Goal: Communication & Community: Connect with others

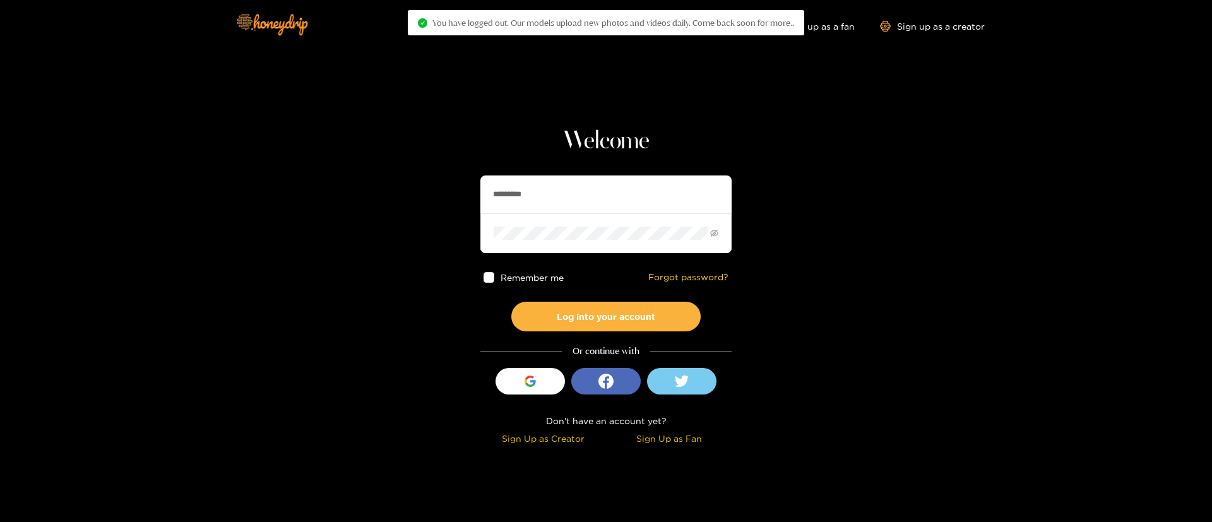
click at [544, 190] on input "*********" at bounding box center [605, 195] width 251 height 38
drag, startPoint x: 0, startPoint y: 0, endPoint x: 544, endPoint y: 190, distance: 576.5
click at [544, 190] on input "*********" at bounding box center [605, 195] width 251 height 38
type input "**********"
click at [633, 313] on button "Log into your account" at bounding box center [605, 317] width 189 height 30
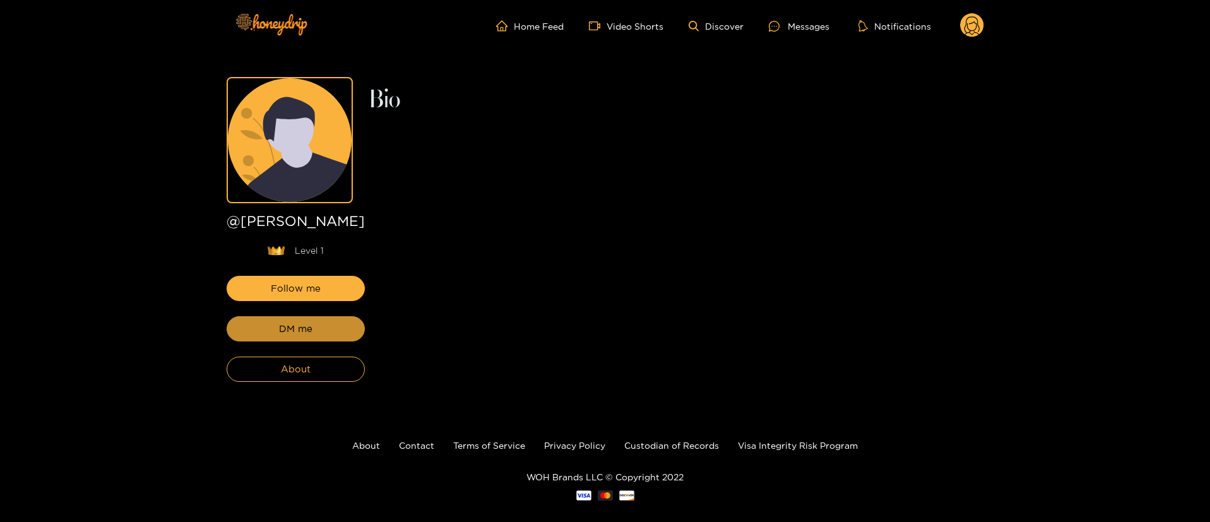
click at [303, 340] on button "DM me" at bounding box center [296, 328] width 138 height 25
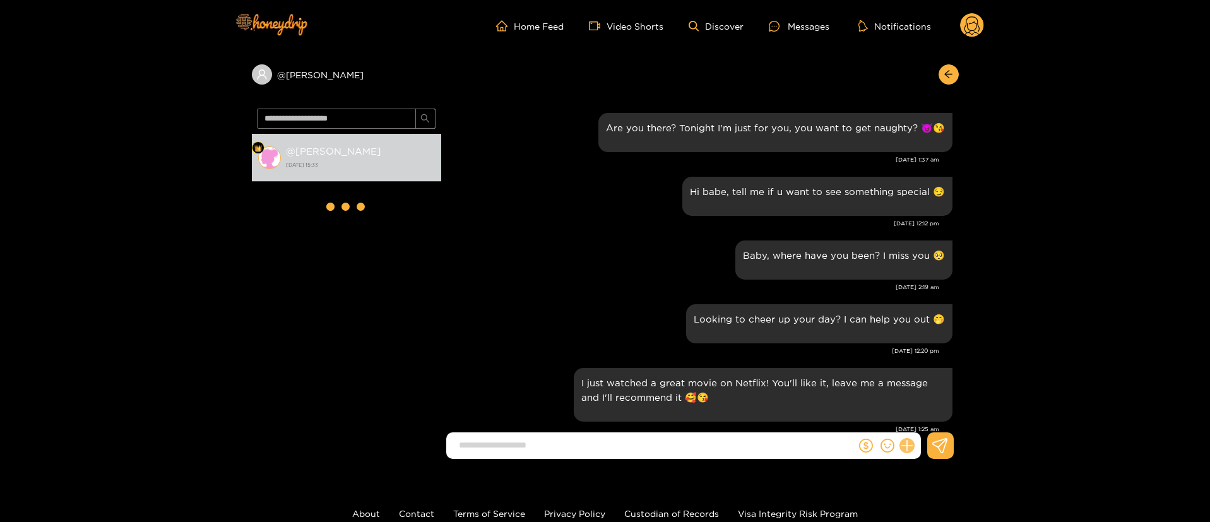
scroll to position [1876, 0]
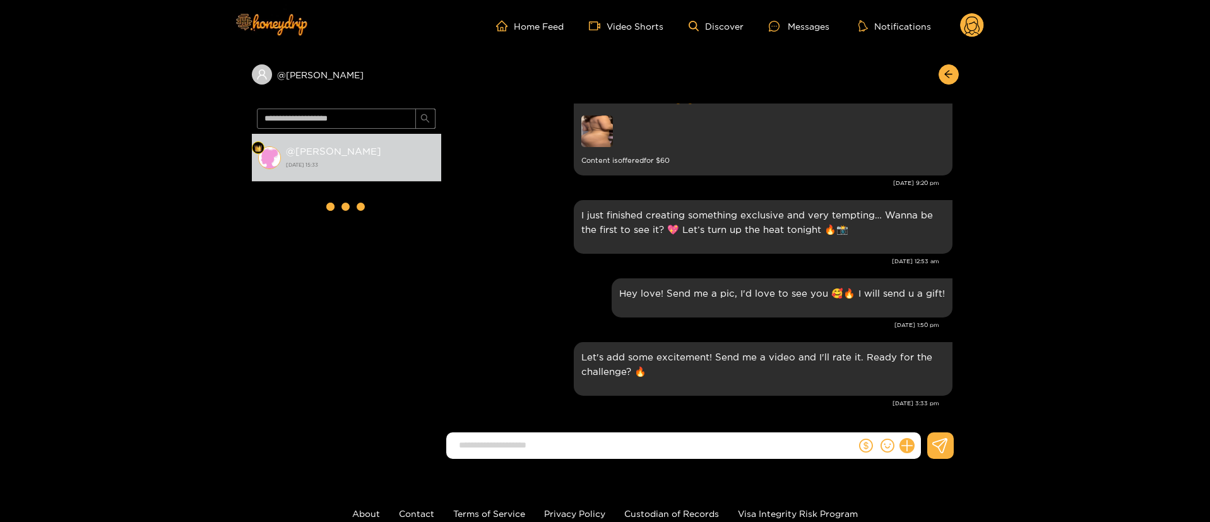
click at [594, 353] on p "Let's add some excitement! Send me a video and I'll rate it. Ready for the chal…" at bounding box center [764, 364] width 364 height 29
click at [578, 314] on div "Hey love! Send me a pic, I'd love to see you 🥰🔥 I will send u a gift!" at bounding box center [700, 297] width 505 height 45
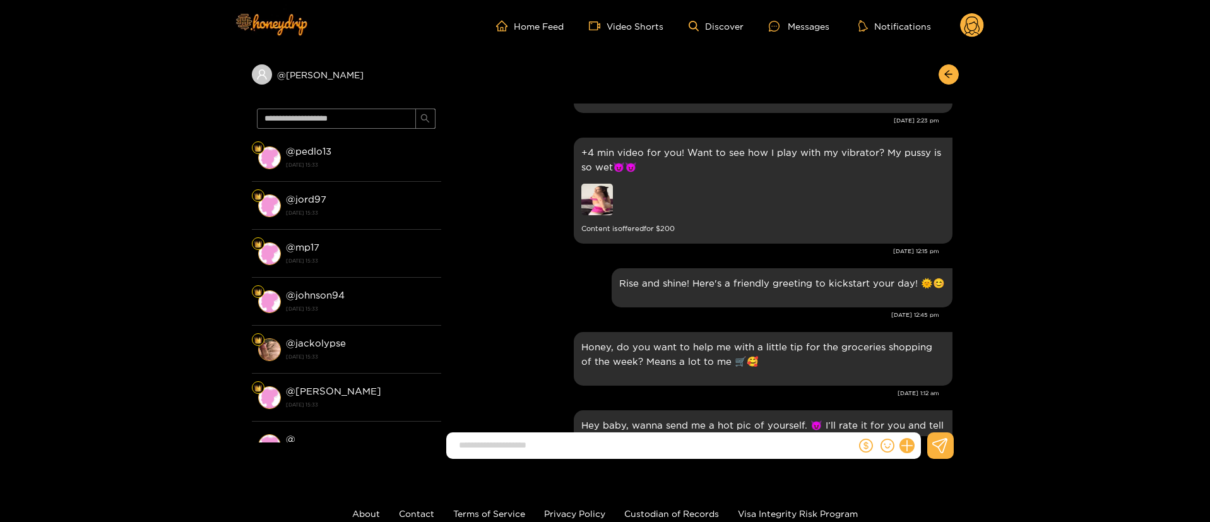
scroll to position [1119, 0]
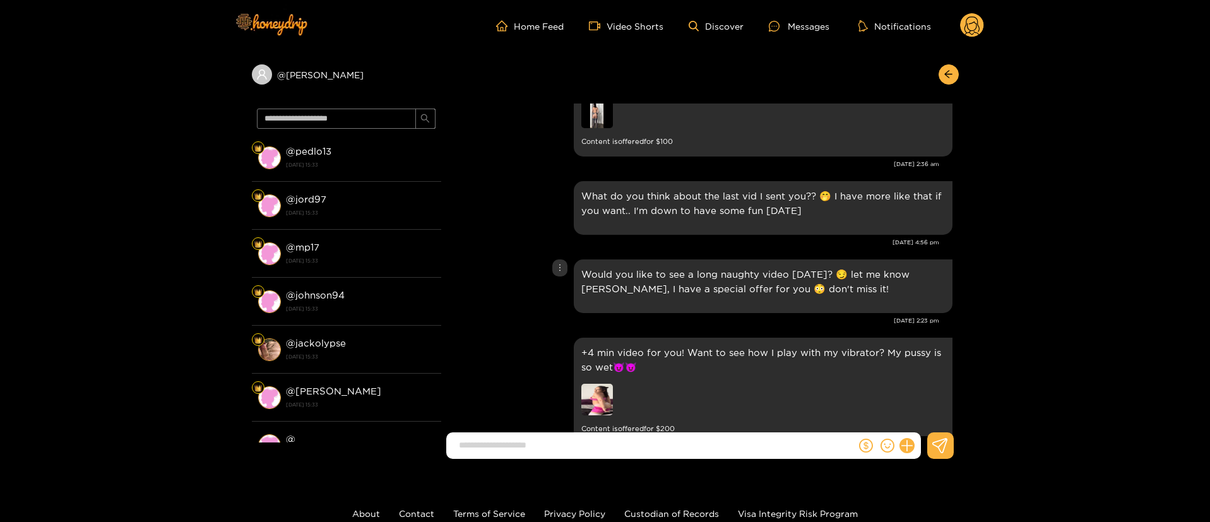
click at [503, 301] on div "Would you like to see a long naughty video [DATE]? 😏 let me know [PERSON_NAME],…" at bounding box center [700, 286] width 505 height 60
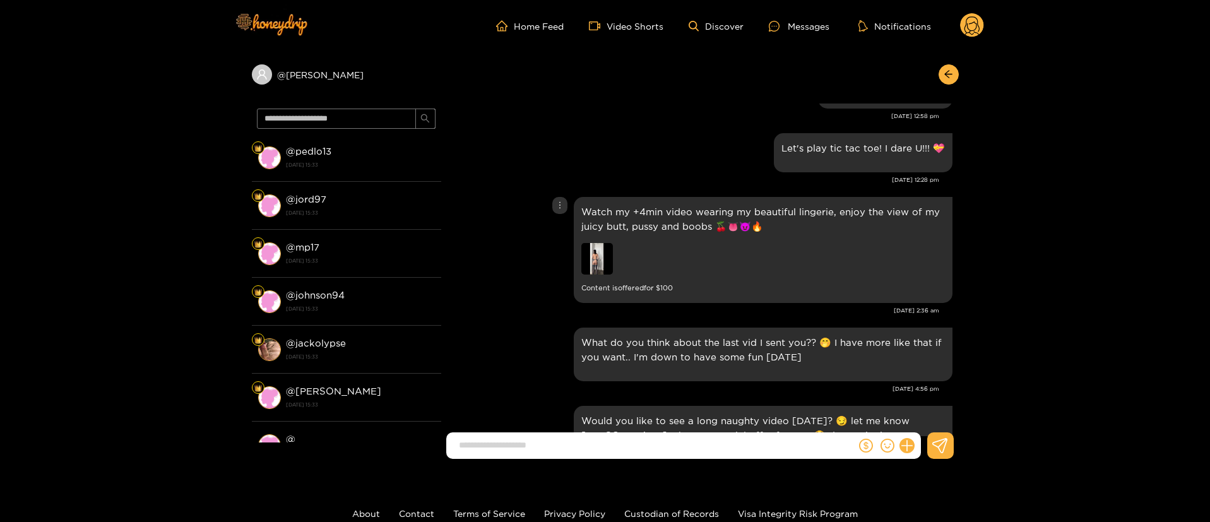
scroll to position [929, 0]
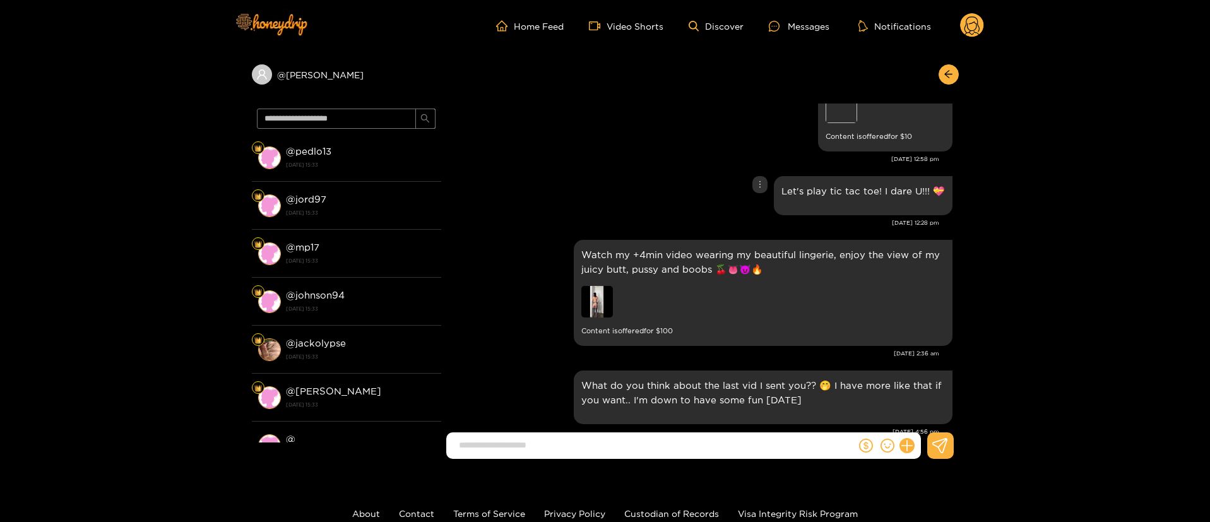
click at [638, 173] on div "Let's play tic tac toe! I dare U!!! 💝" at bounding box center [700, 195] width 505 height 45
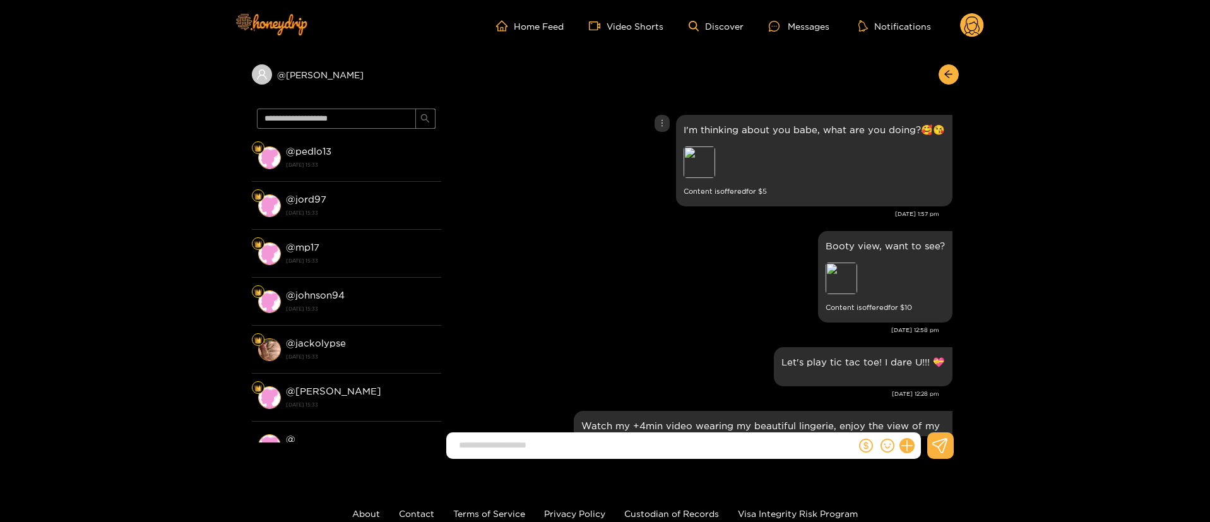
scroll to position [740, 0]
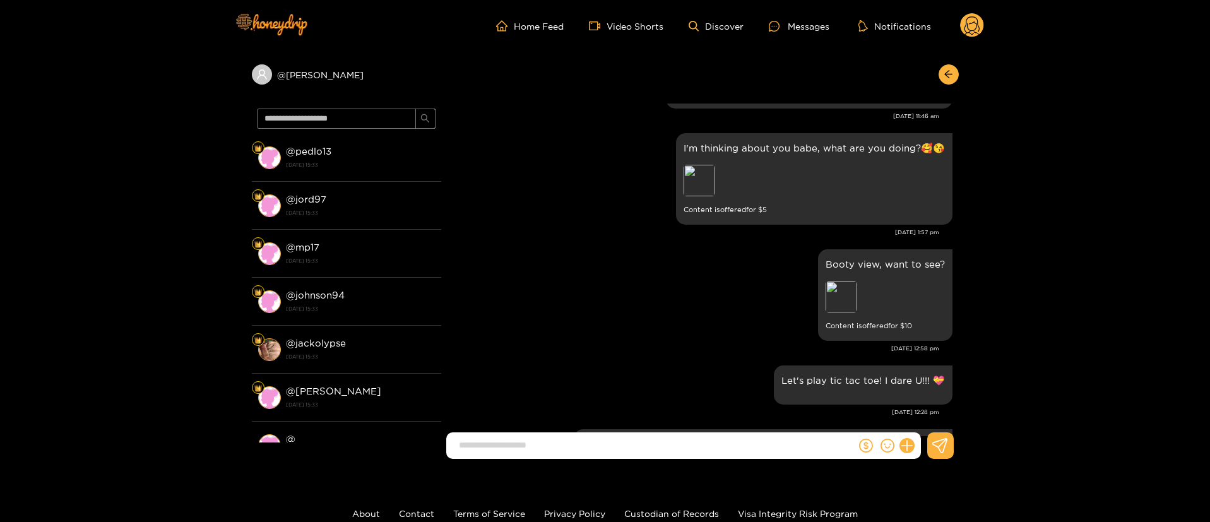
click at [704, 420] on div "Let's play tic tac toe! I dare U!!! 💝 Apr. 12, 12:28 pm" at bounding box center [700, 394] width 505 height 64
drag, startPoint x: 705, startPoint y: 427, endPoint x: 706, endPoint y: 435, distance: 7.6
click at [706, 435] on div "Jon Osterman Are you there? Tonight I'm just for you, you want to get naughty? …" at bounding box center [700, 270] width 518 height 333
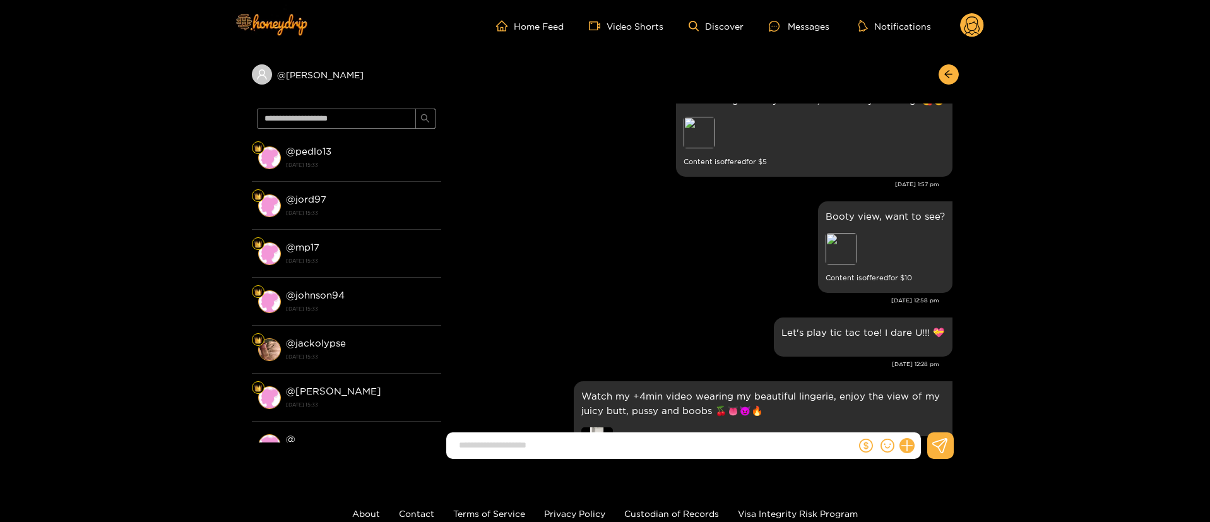
click at [693, 445] on input at bounding box center [654, 445] width 403 height 21
type input "**********"
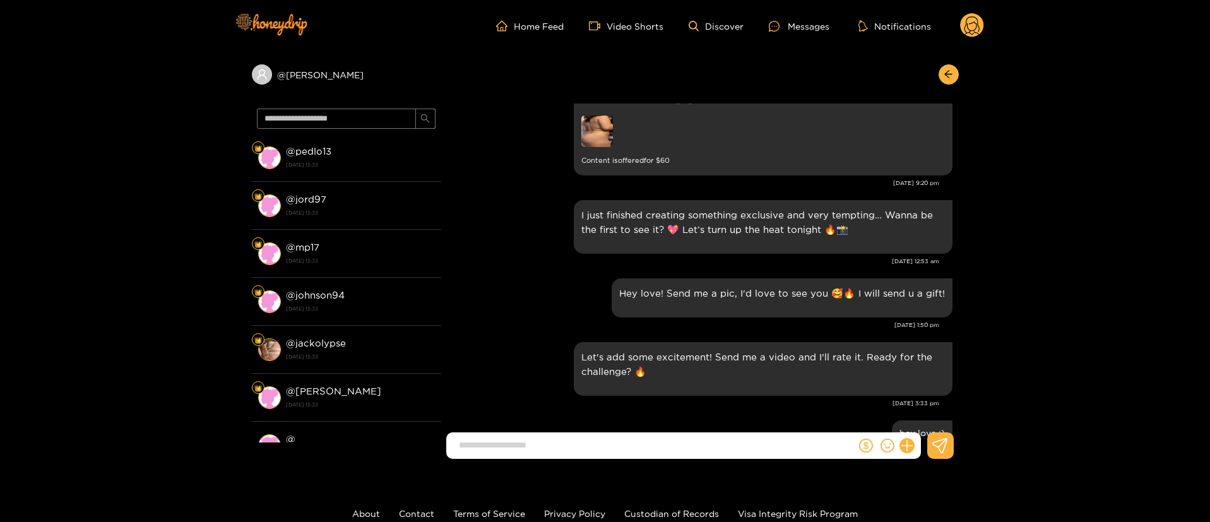
scroll to position [1926, 0]
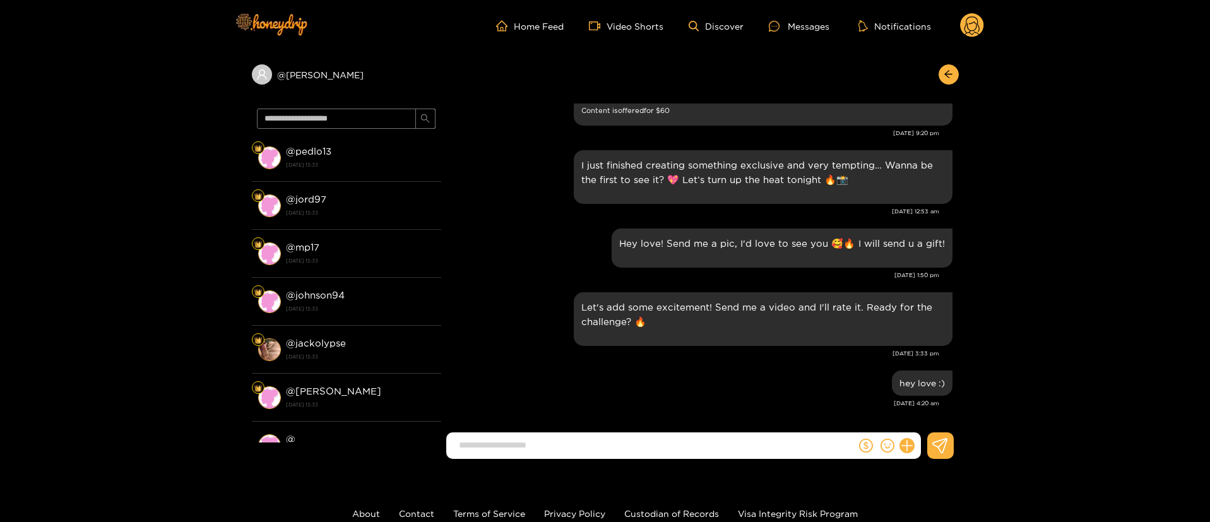
click at [504, 216] on div "I just finished creating something exclusive and very tempting… Wanna be the fi…" at bounding box center [700, 186] width 505 height 78
click at [486, 213] on div "[DATE] 12:53 am" at bounding box center [694, 211] width 492 height 9
click at [500, 270] on div "Hey love! Send me a pic, I'd love to see you 🥰🔥 I will send u a gift!" at bounding box center [700, 247] width 505 height 45
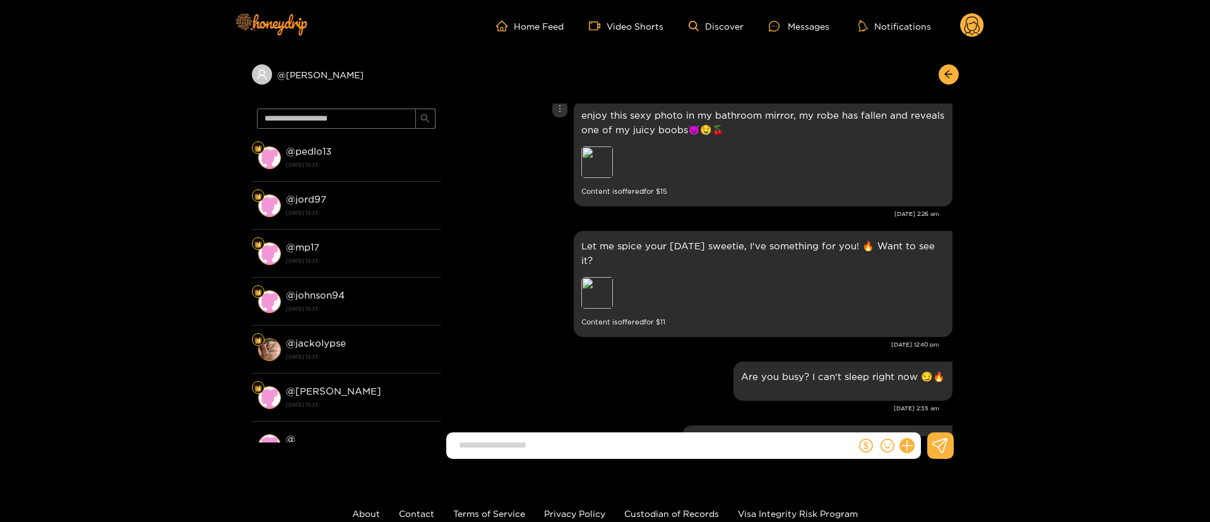
scroll to position [0, 0]
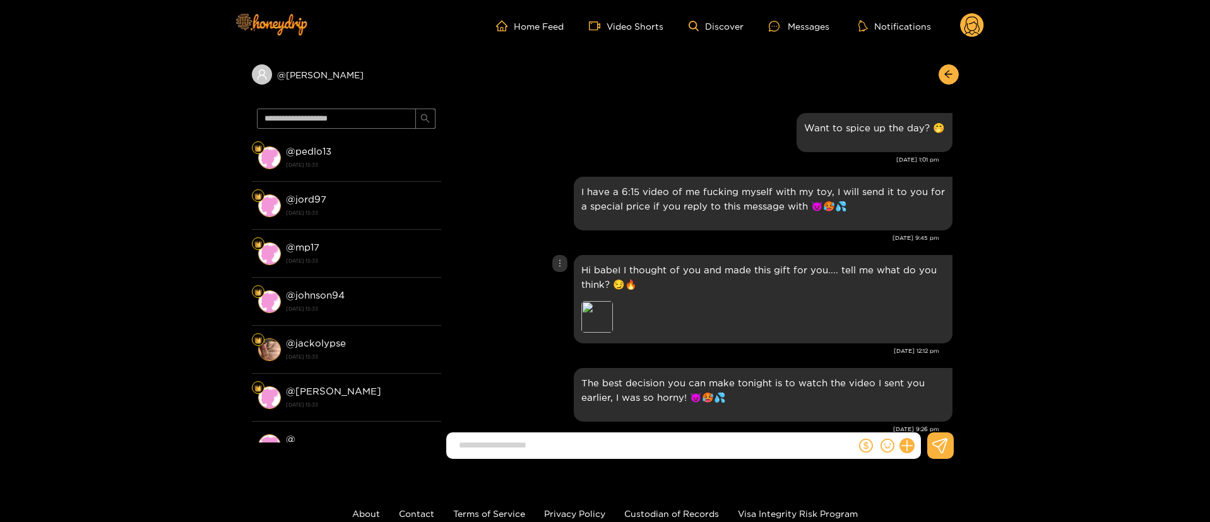
click at [502, 256] on div "Hi babeI I thought of you and made this gift for you.... tell me what do you th…" at bounding box center [700, 299] width 505 height 95
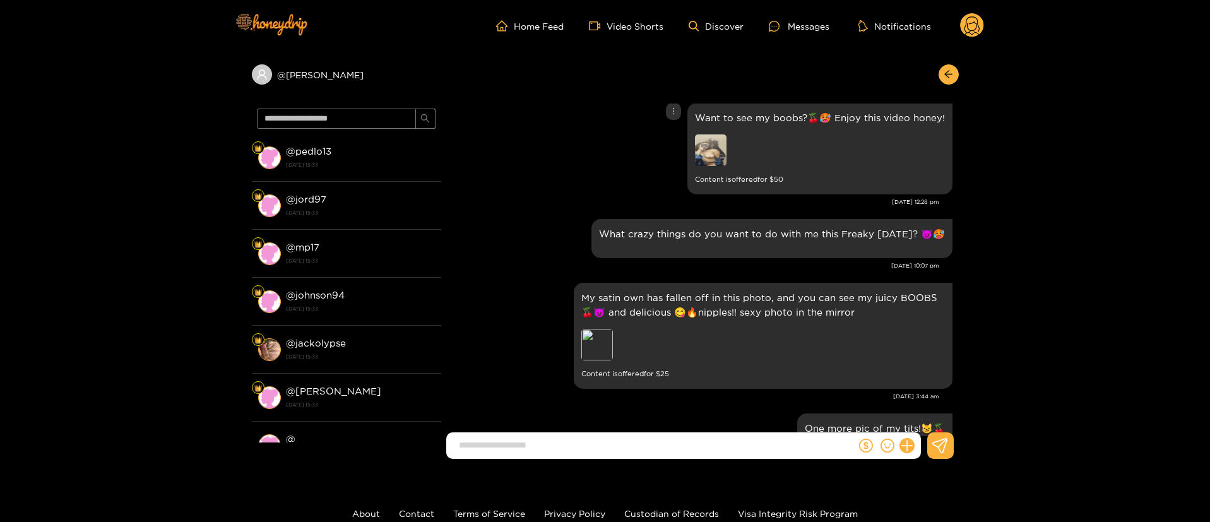
scroll to position [1136, 0]
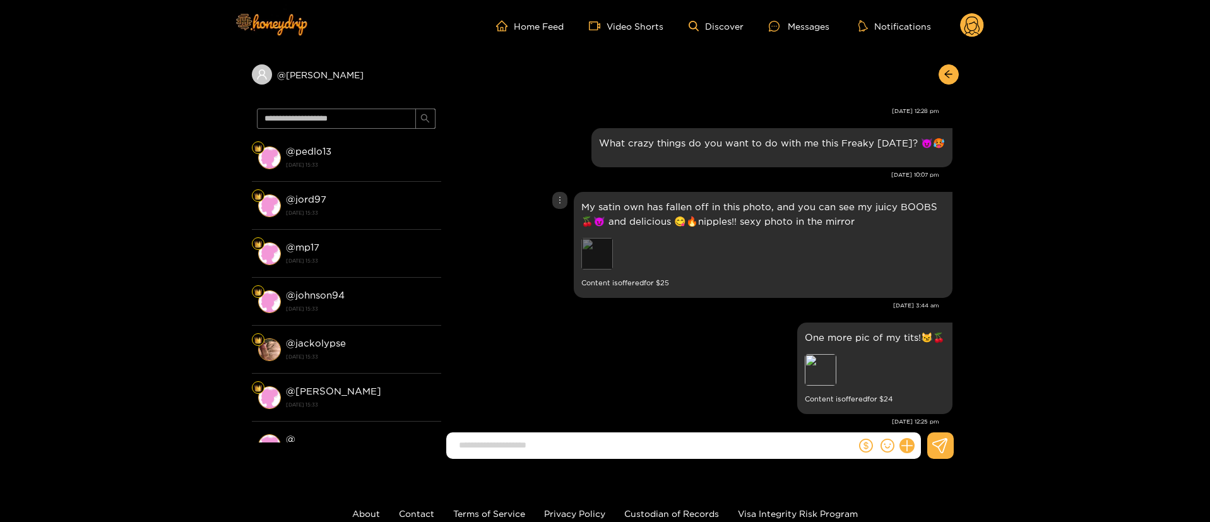
click at [600, 243] on div "Preview" at bounding box center [598, 254] width 32 height 32
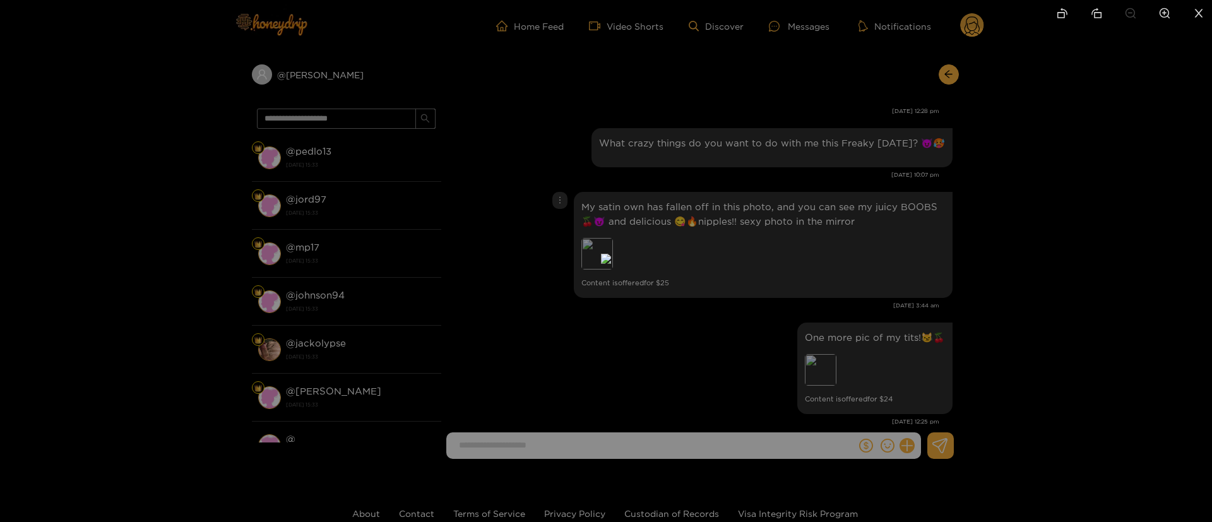
click at [926, 295] on div at bounding box center [606, 261] width 1212 height 522
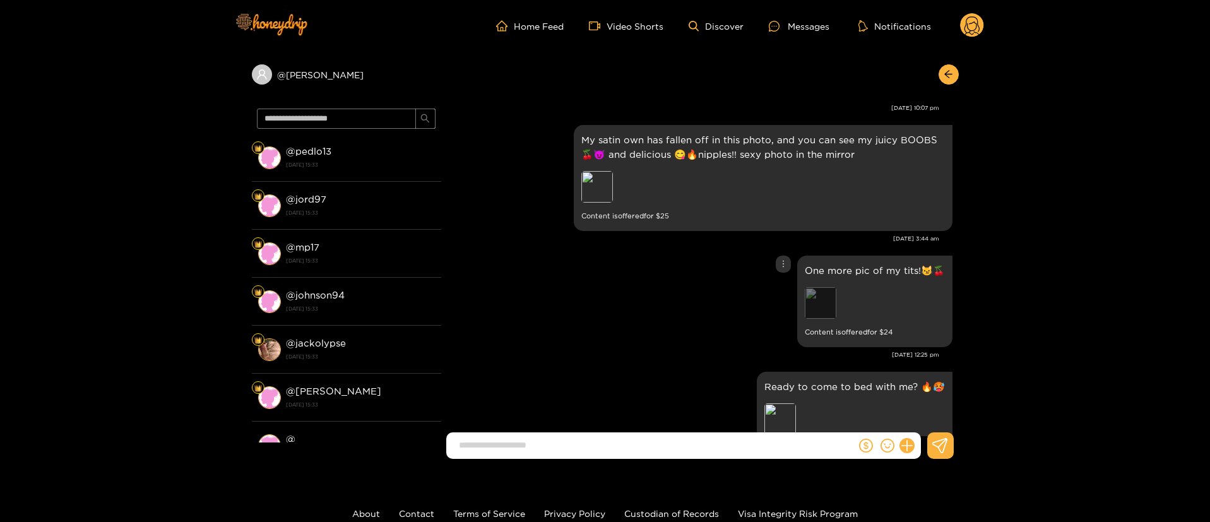
scroll to position [1231, 0]
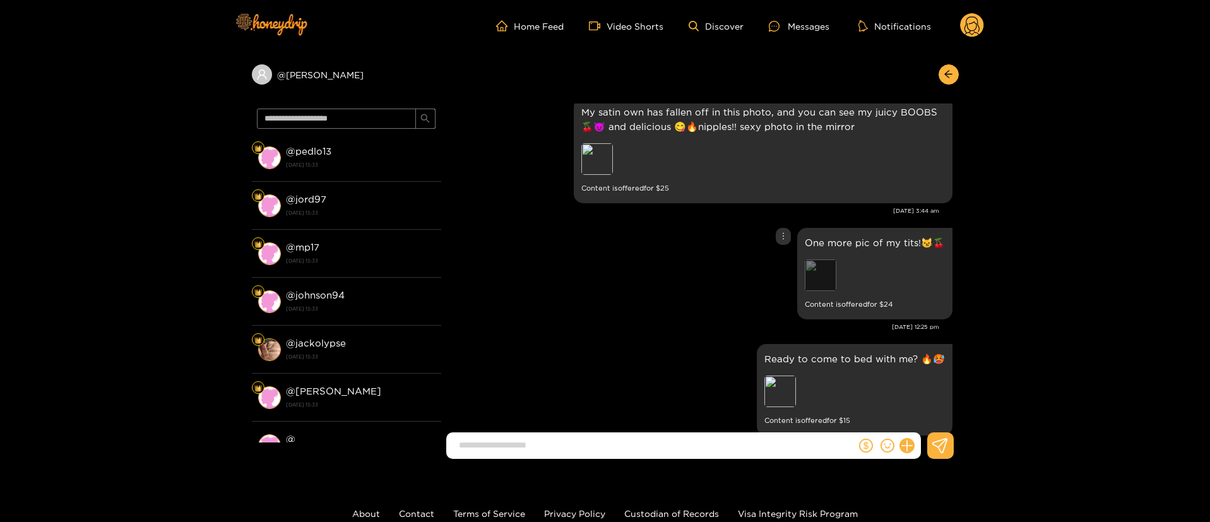
click at [821, 260] on div "Preview" at bounding box center [821, 275] width 32 height 32
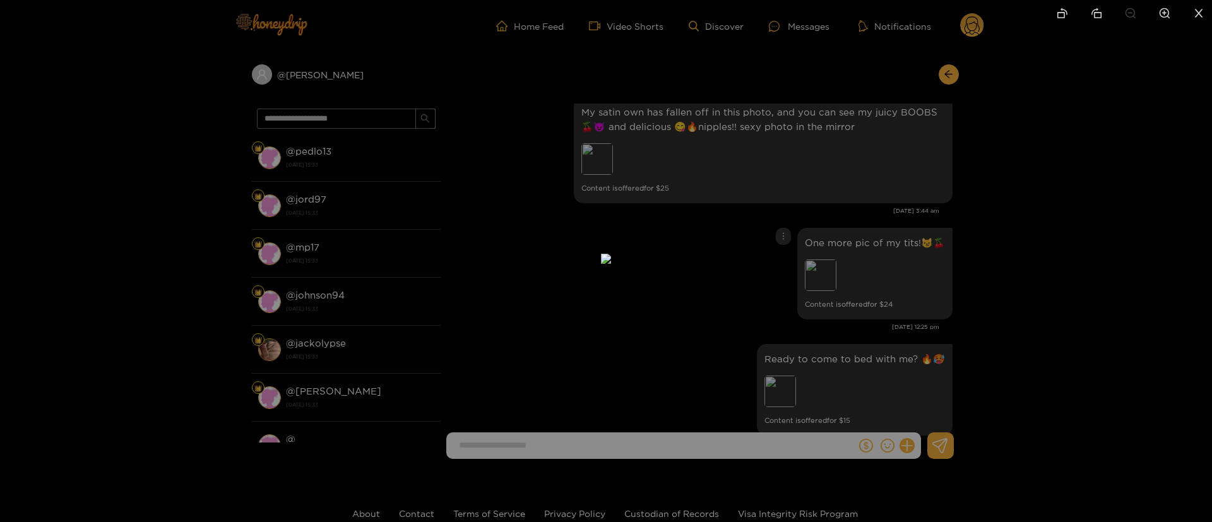
click at [909, 188] on div at bounding box center [606, 261] width 1212 height 522
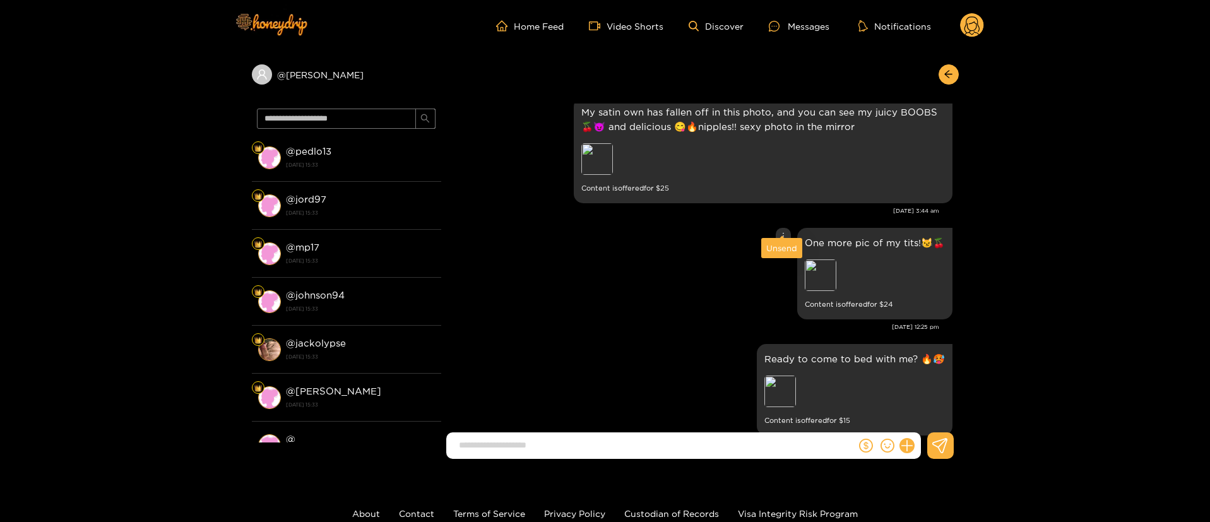
click at [779, 232] on icon "more" at bounding box center [783, 236] width 9 height 9
click at [782, 242] on div "Unsend" at bounding box center [782, 248] width 31 height 13
copy div "@ josterman"
drag, startPoint x: 359, startPoint y: 68, endPoint x: 258, endPoint y: 99, distance: 105.7
click at [258, 99] on div "@ josterman" at bounding box center [605, 78] width 707 height 52
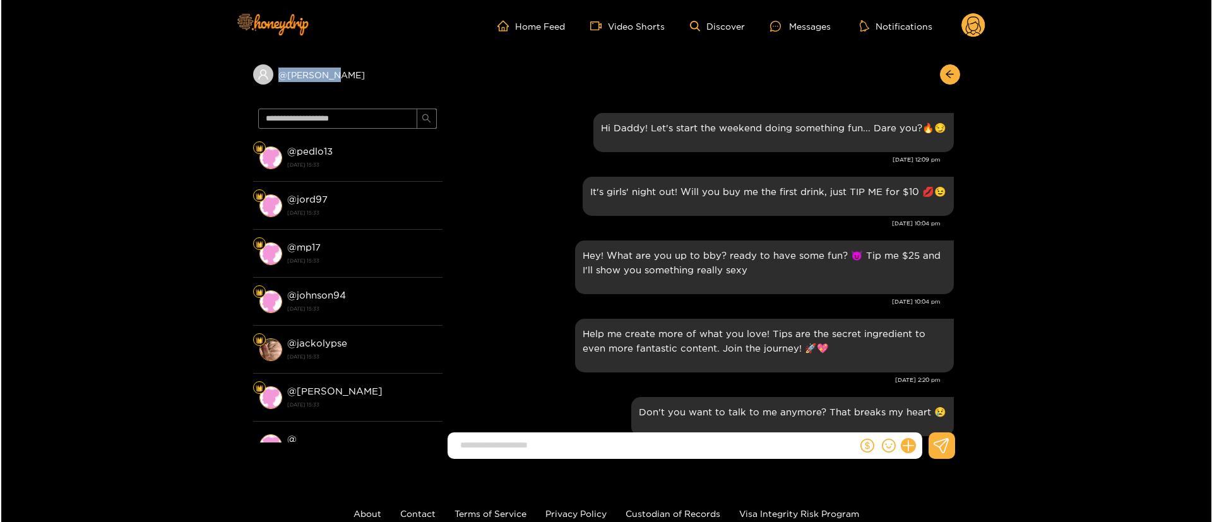
scroll to position [3031, 0]
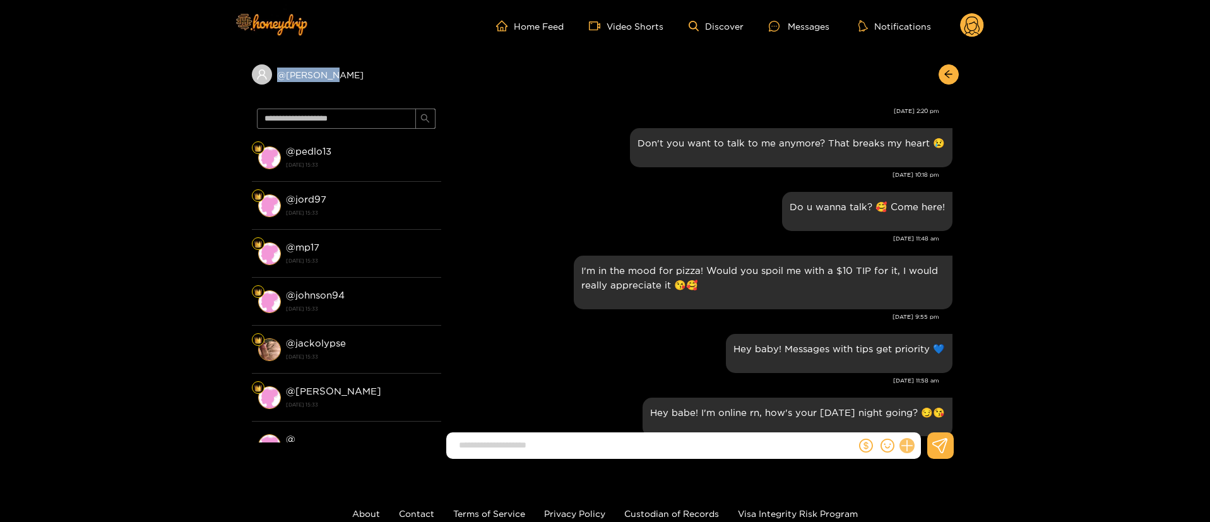
click at [909, 439] on icon at bounding box center [907, 446] width 15 height 15
click at [928, 440] on div "Feb. 28, 11:01 pm" at bounding box center [694, 444] width 492 height 9
click at [929, 409] on icon at bounding box center [930, 415] width 13 height 13
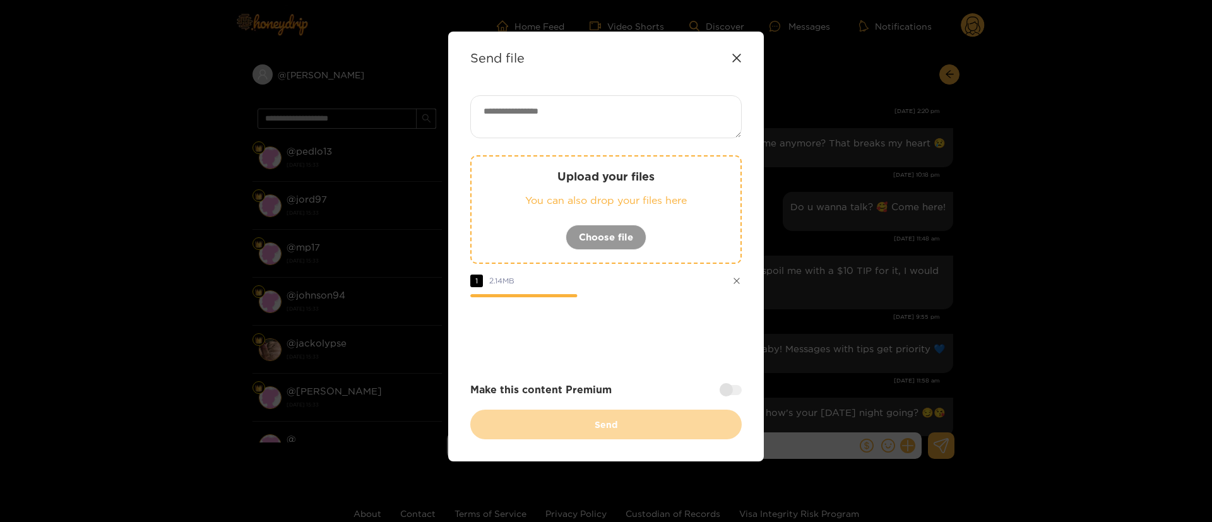
click at [737, 279] on icon at bounding box center [736, 280] width 7 height 7
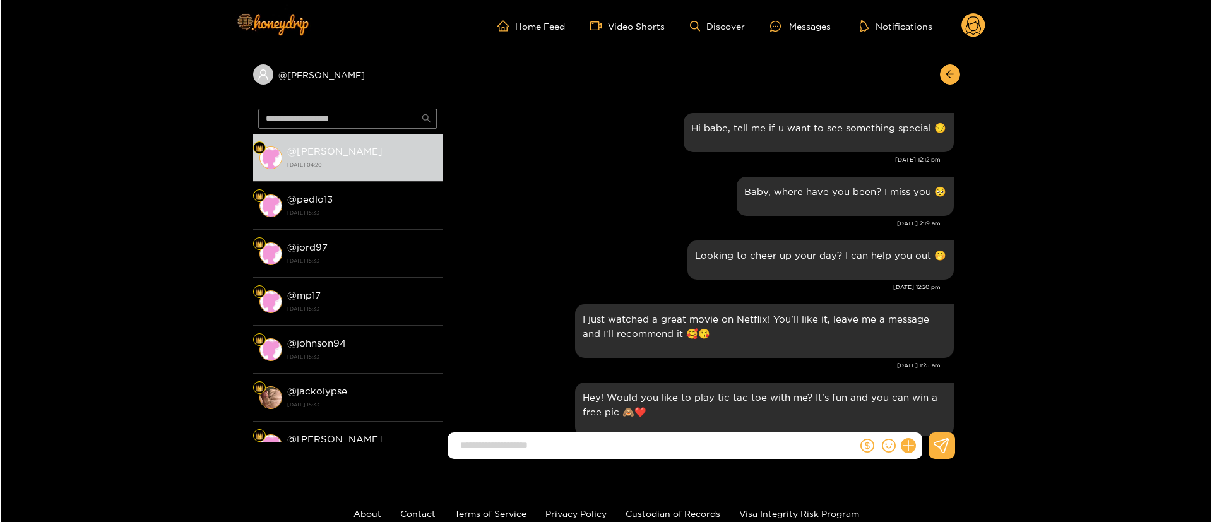
scroll to position [1863, 0]
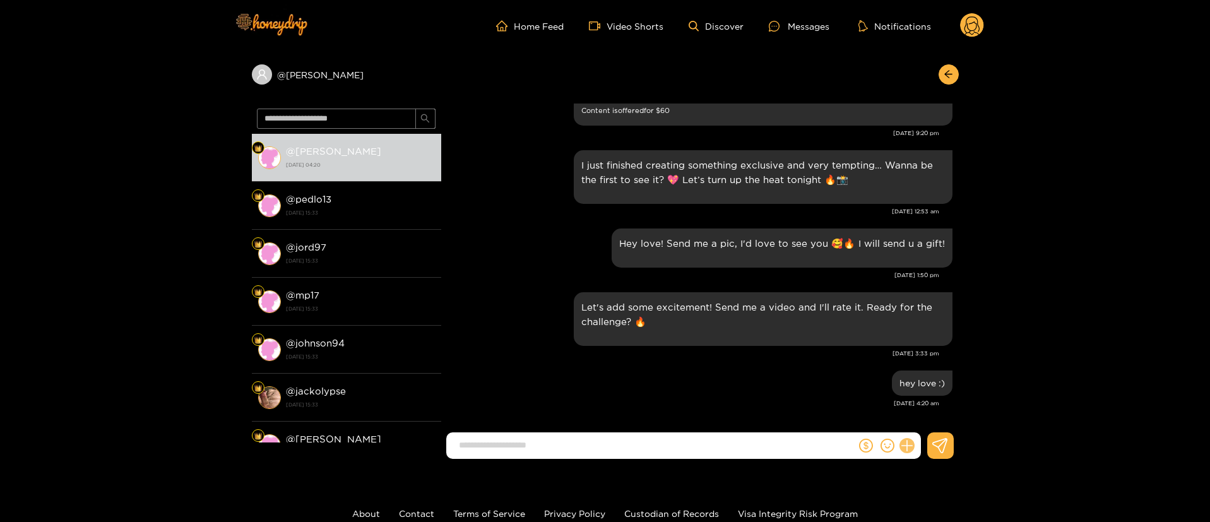
click at [911, 448] on icon at bounding box center [907, 446] width 15 height 15
click at [928, 421] on icon at bounding box center [930, 415] width 12 height 12
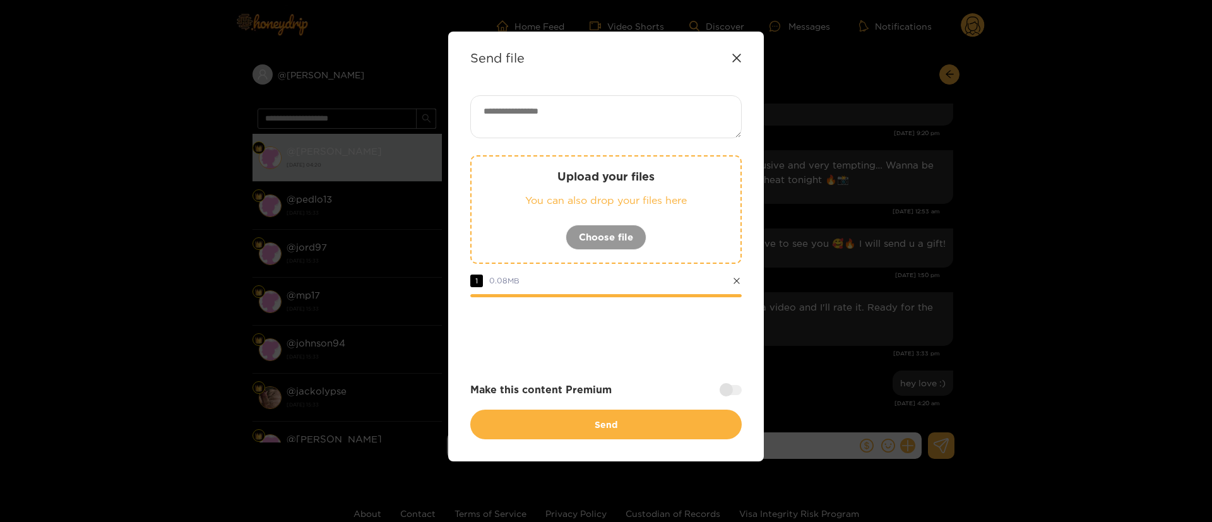
click at [595, 121] on textarea at bounding box center [605, 116] width 271 height 43
paste textarea "**********"
paste textarea "*****"
type textarea "**********"
click at [734, 388] on div at bounding box center [731, 390] width 22 height 10
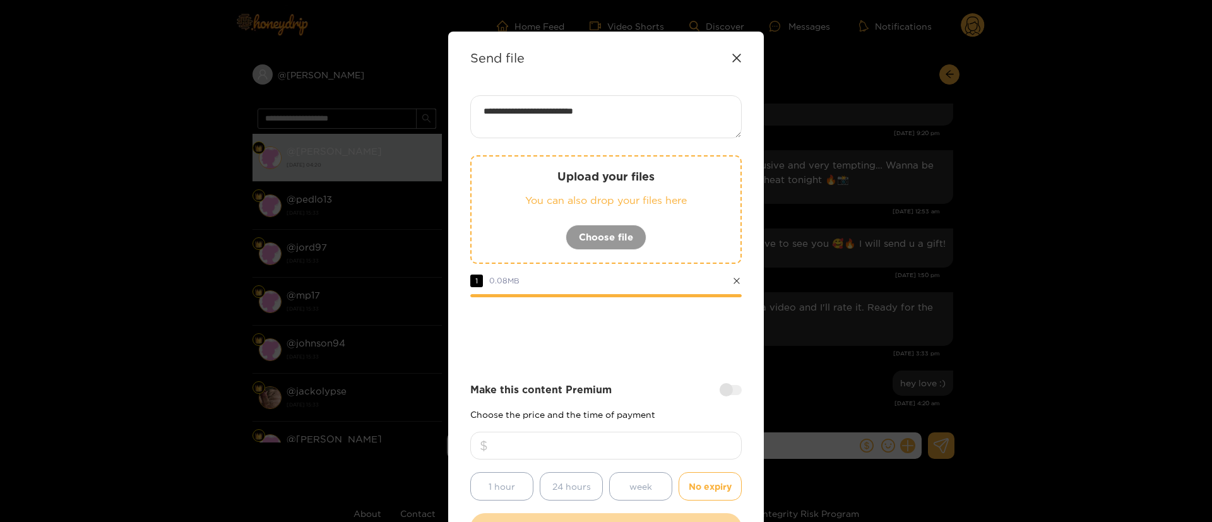
click at [676, 441] on input "number" at bounding box center [605, 446] width 271 height 28
type input "**"
click at [638, 367] on div "**********" at bounding box center [605, 319] width 271 height 448
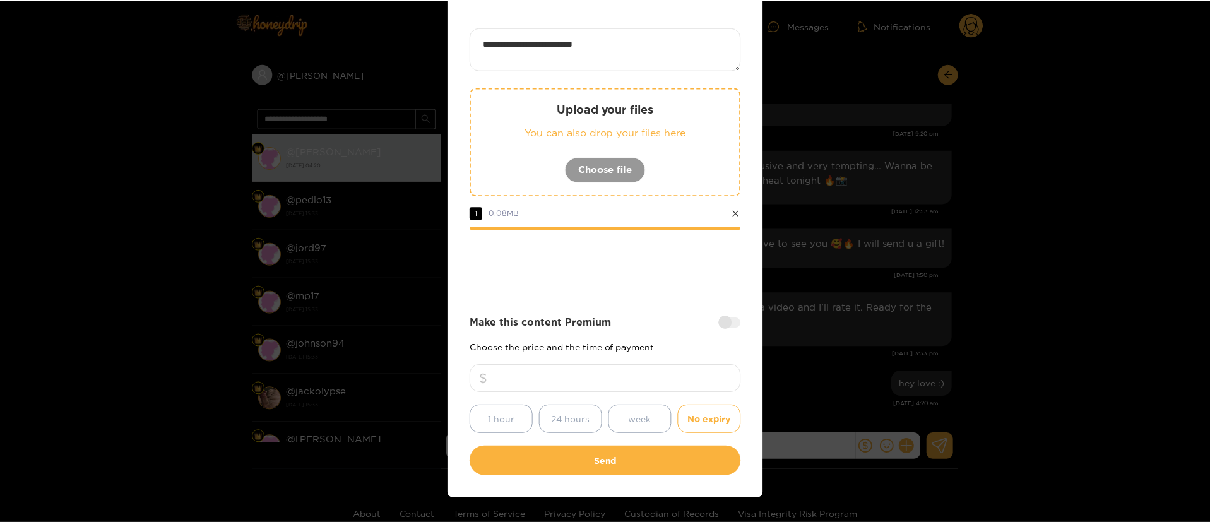
scroll to position [93, 0]
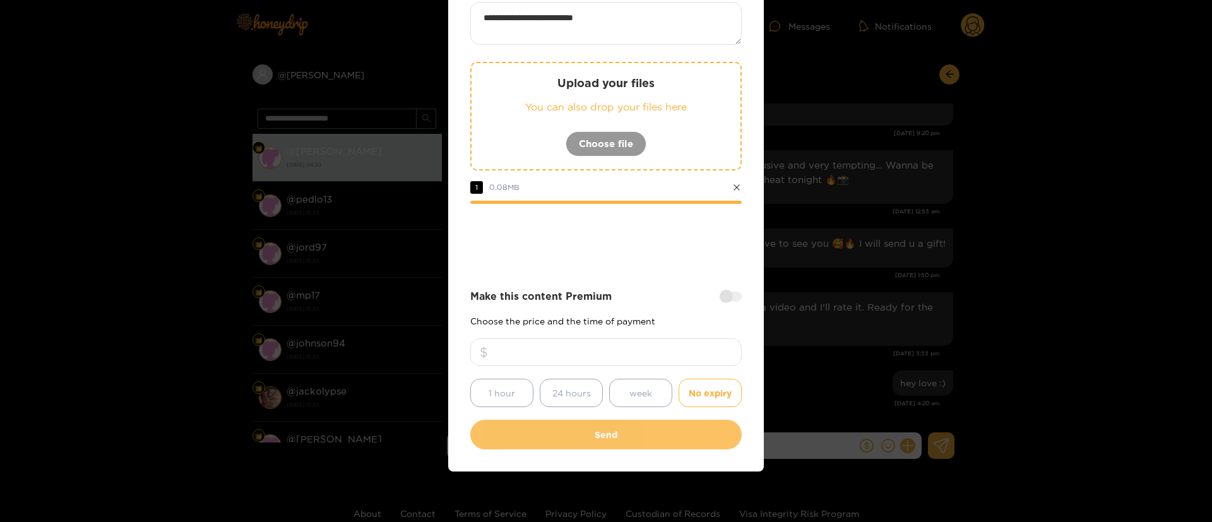
click at [578, 432] on button "Send" at bounding box center [605, 435] width 271 height 30
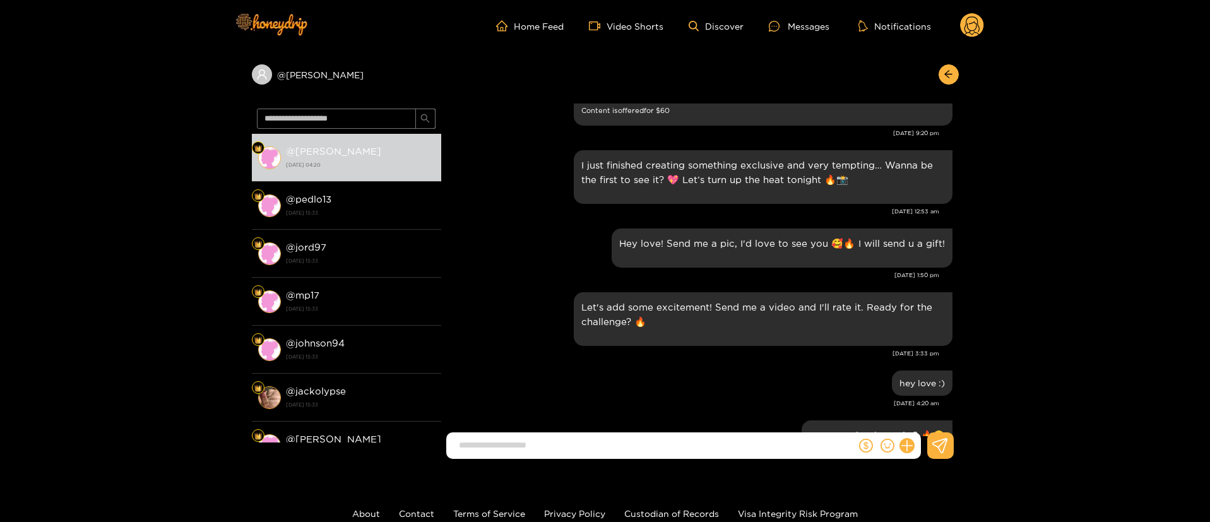
scroll to position [1979, 0]
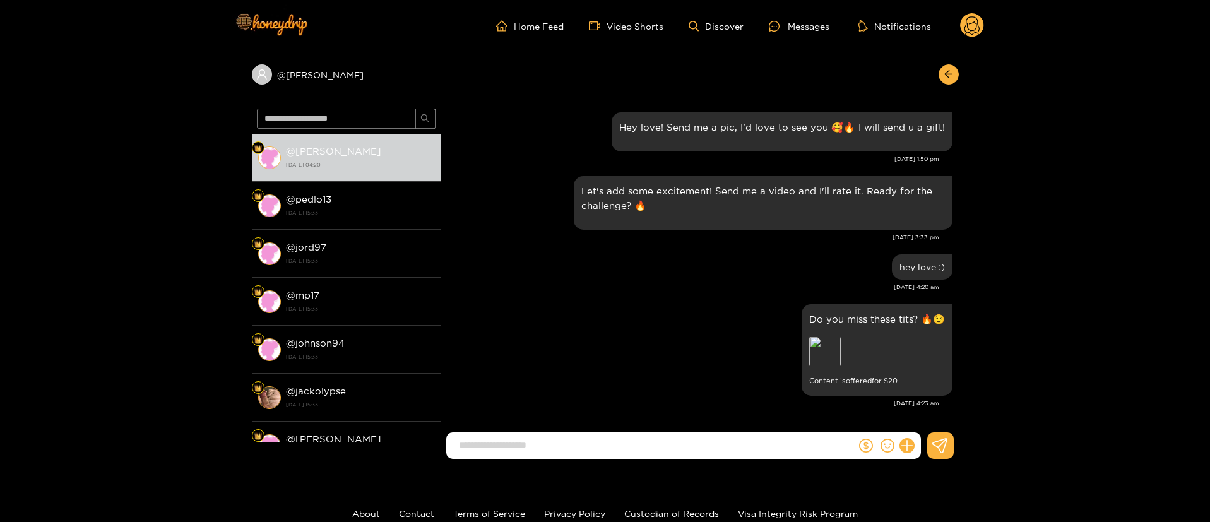
click at [969, 16] on circle at bounding box center [972, 25] width 24 height 24
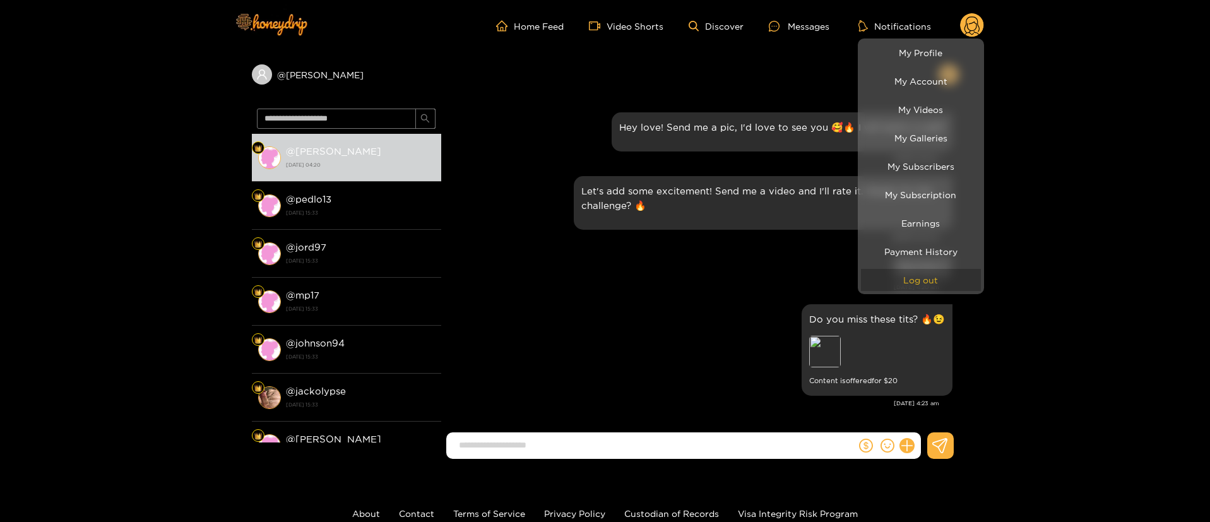
click at [913, 282] on button "Log out" at bounding box center [921, 280] width 120 height 22
